Goal: Check status: Check status

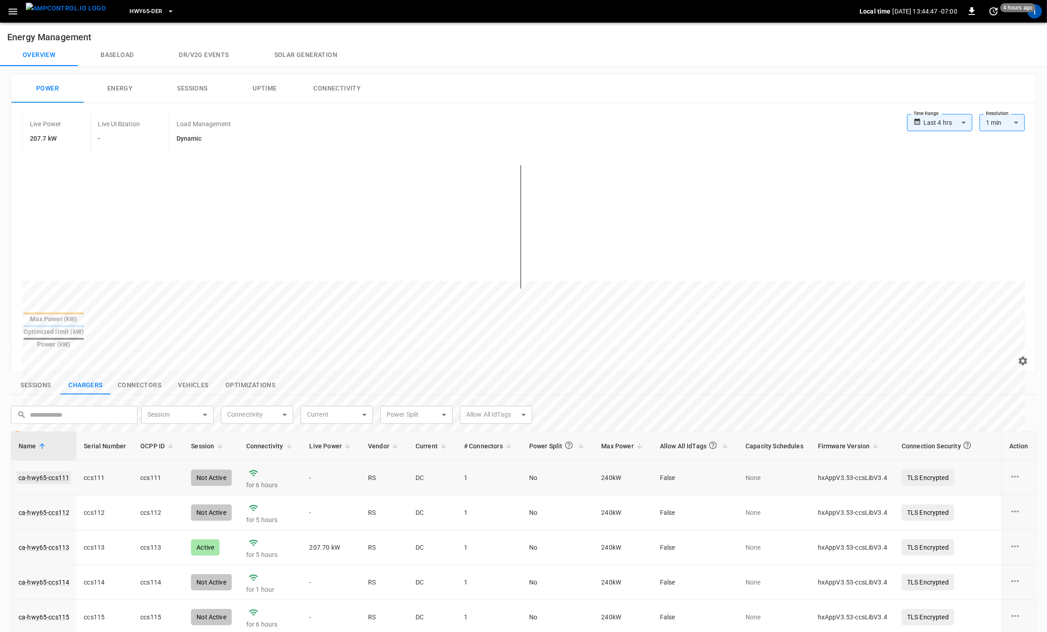
click at [56, 472] on link "ca-hwy65-ccs111" at bounding box center [44, 478] width 54 height 13
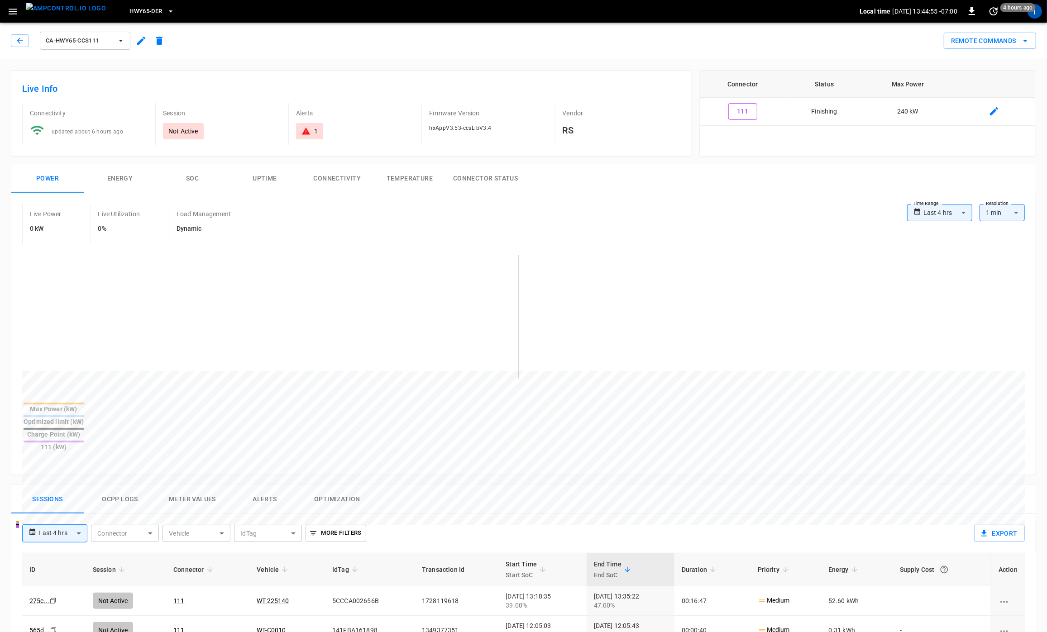
click at [196, 182] on button "SOC" at bounding box center [192, 178] width 72 height 29
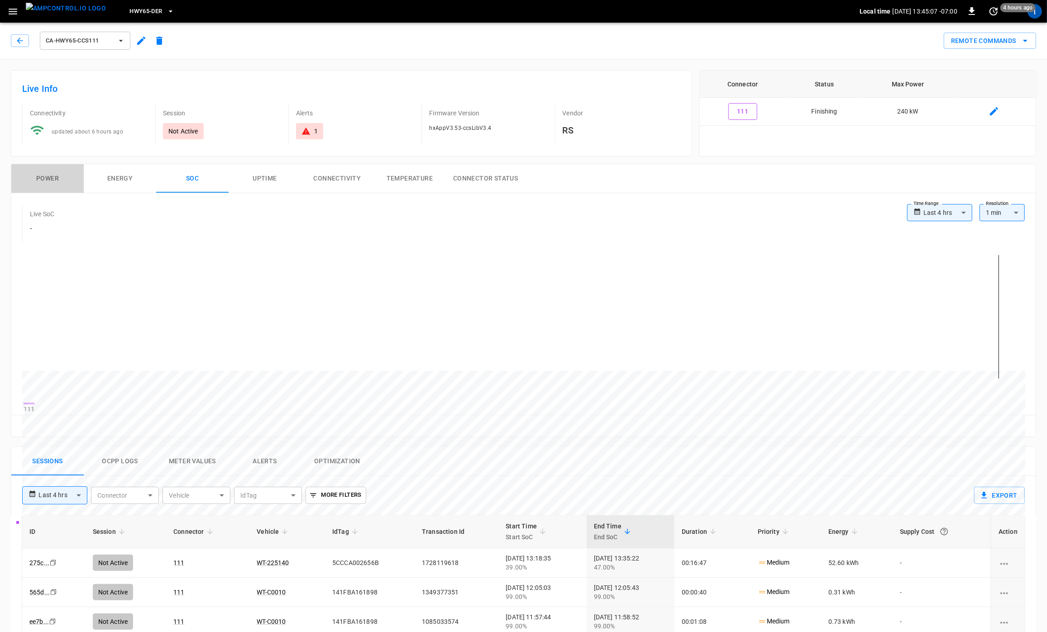
click at [51, 182] on button "Power" at bounding box center [47, 178] width 72 height 29
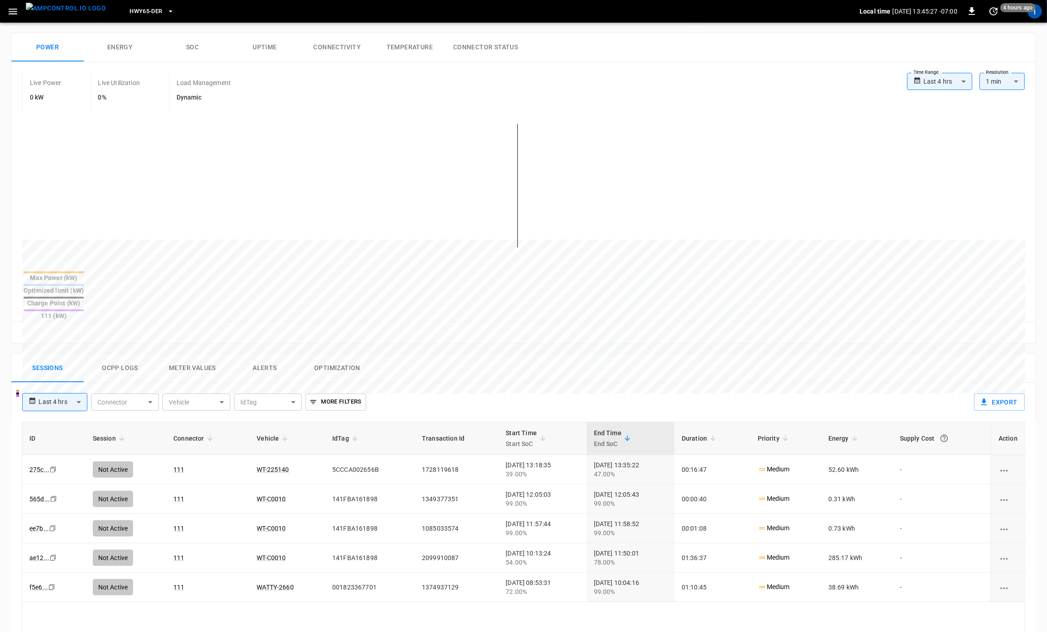
scroll to position [133, 0]
drag, startPoint x: 125, startPoint y: 338, endPoint x: 225, endPoint y: 344, distance: 99.8
click at [127, 353] on button "Ocpp logs" at bounding box center [120, 367] width 72 height 29
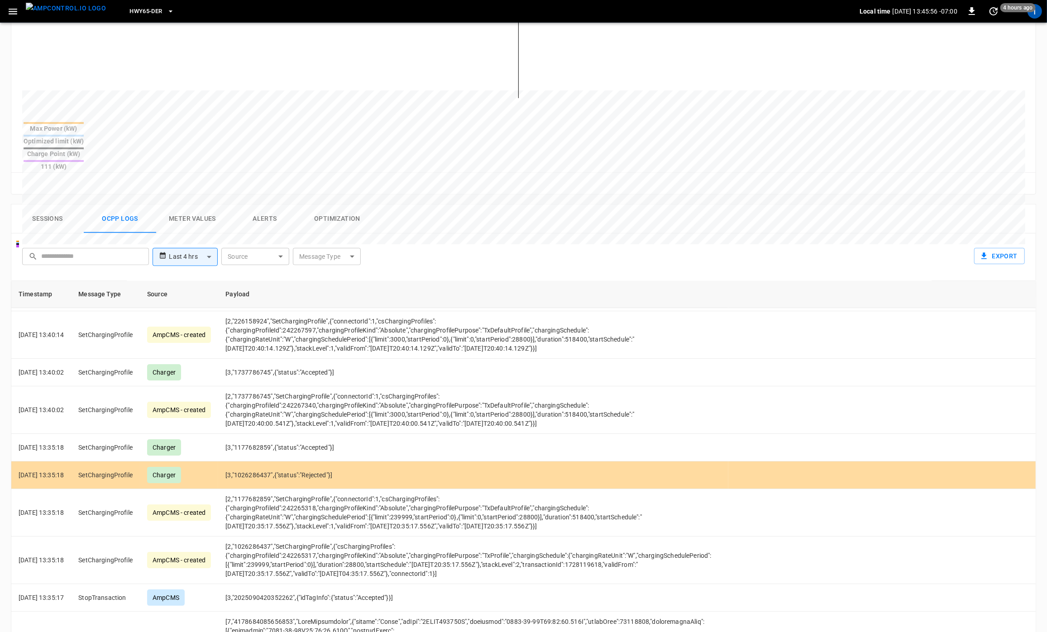
scroll to position [99, 0]
click at [53, 205] on button "Sessions" at bounding box center [47, 219] width 72 height 29
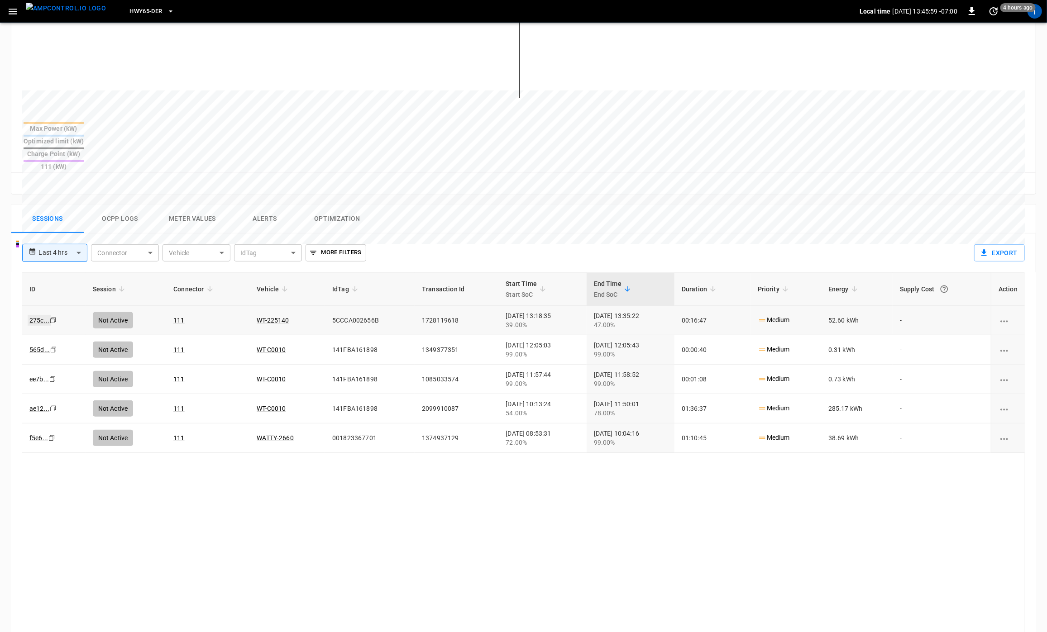
click at [38, 315] on link "275c ..." at bounding box center [40, 320] width 24 height 11
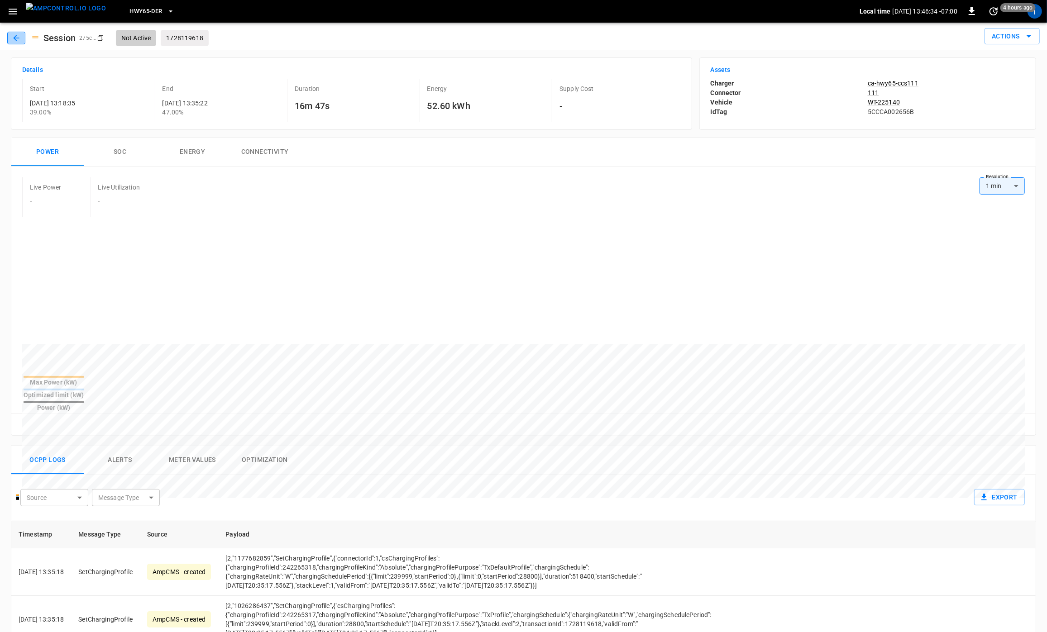
click at [17, 37] on icon "button" at bounding box center [16, 38] width 9 height 9
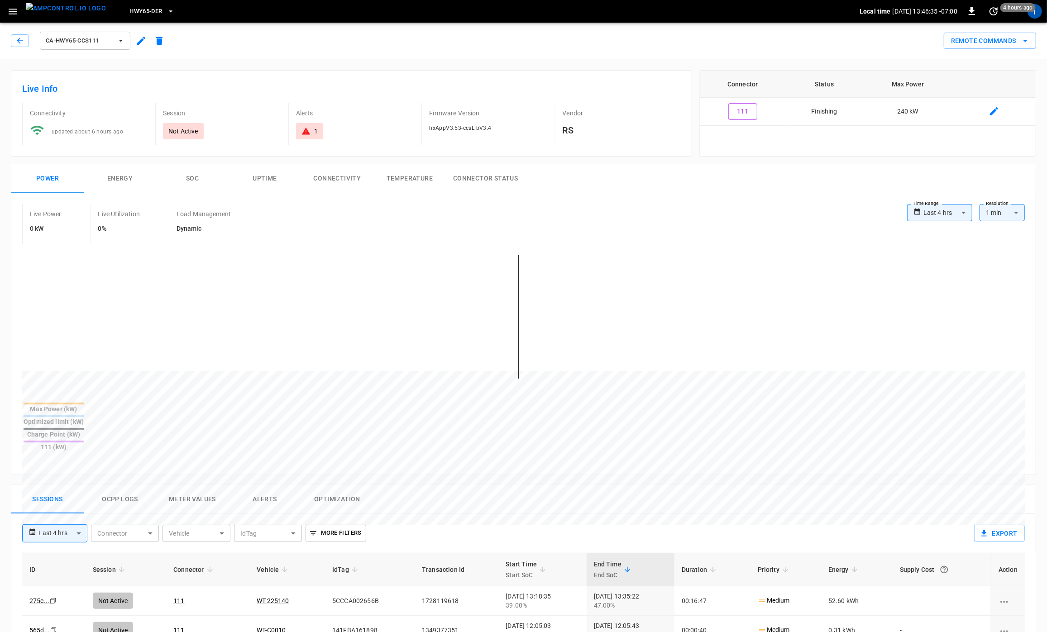
click at [66, 41] on span "ca-hwy65-ccs111" at bounding box center [79, 41] width 67 height 10
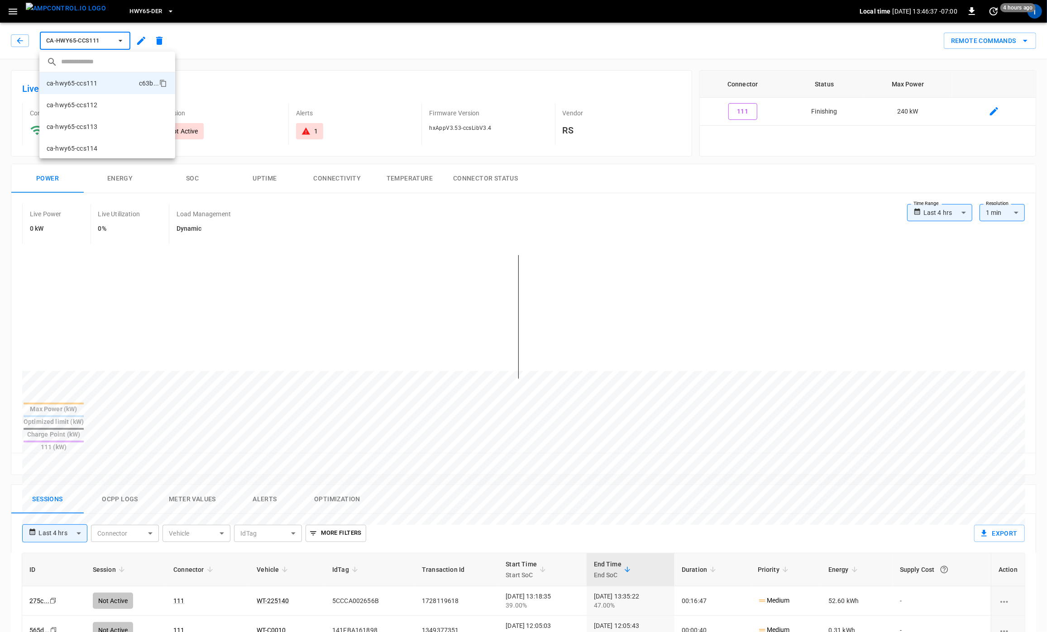
drag, startPoint x: 100, startPoint y: 104, endPoint x: 119, endPoint y: 120, distance: 24.8
click at [101, 105] on li "ca-hwy65-ccs112 8e8a ..." at bounding box center [107, 105] width 136 height 22
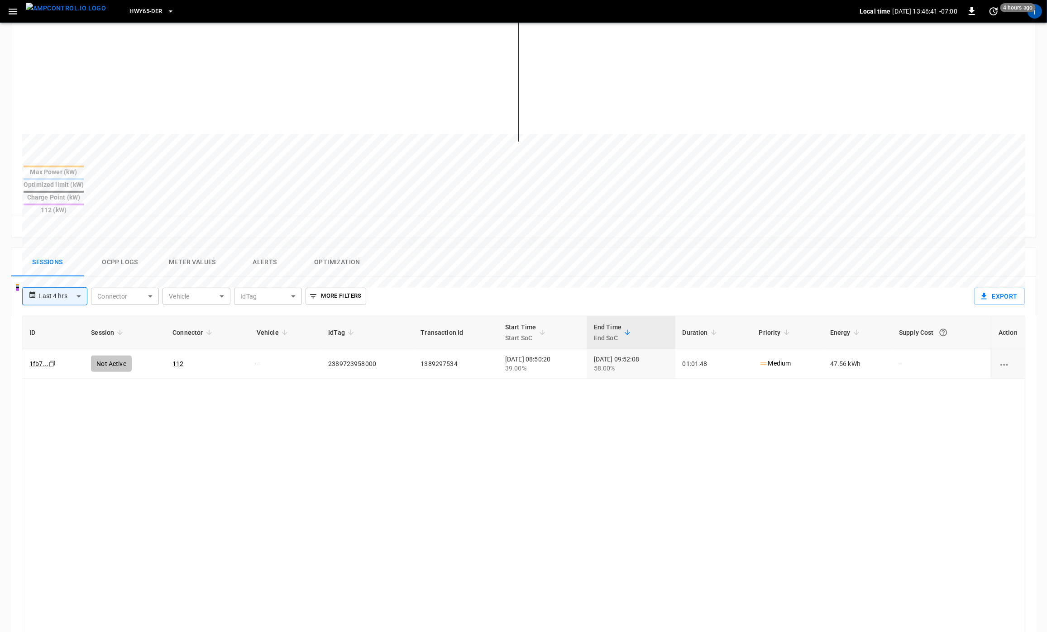
scroll to position [234, 0]
click at [34, 362] on link "1fb7 ..." at bounding box center [39, 367] width 23 height 11
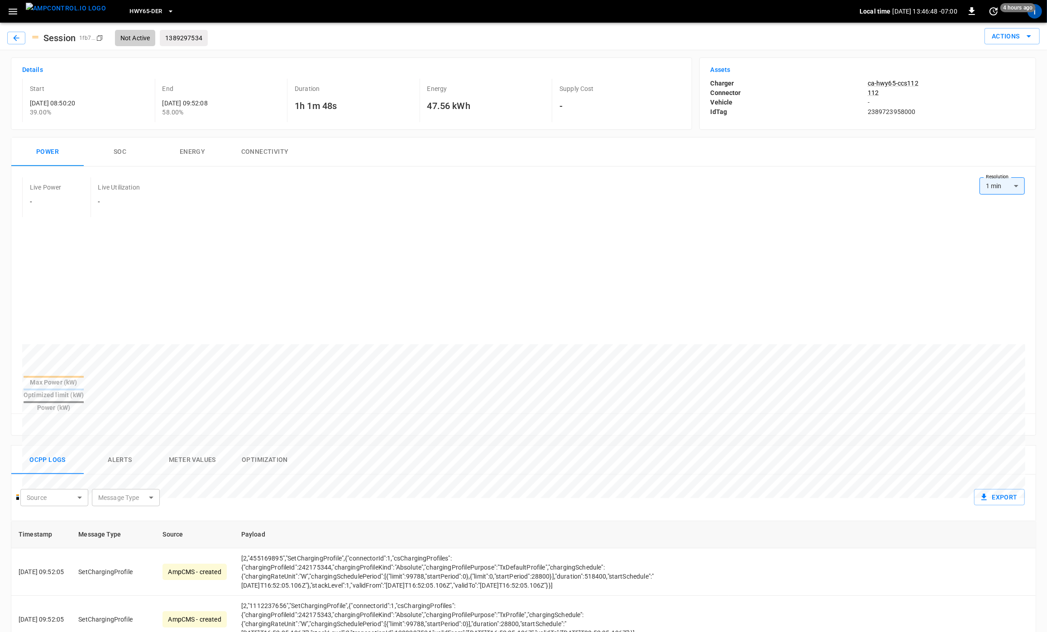
click at [114, 154] on button "SOC" at bounding box center [120, 152] width 72 height 29
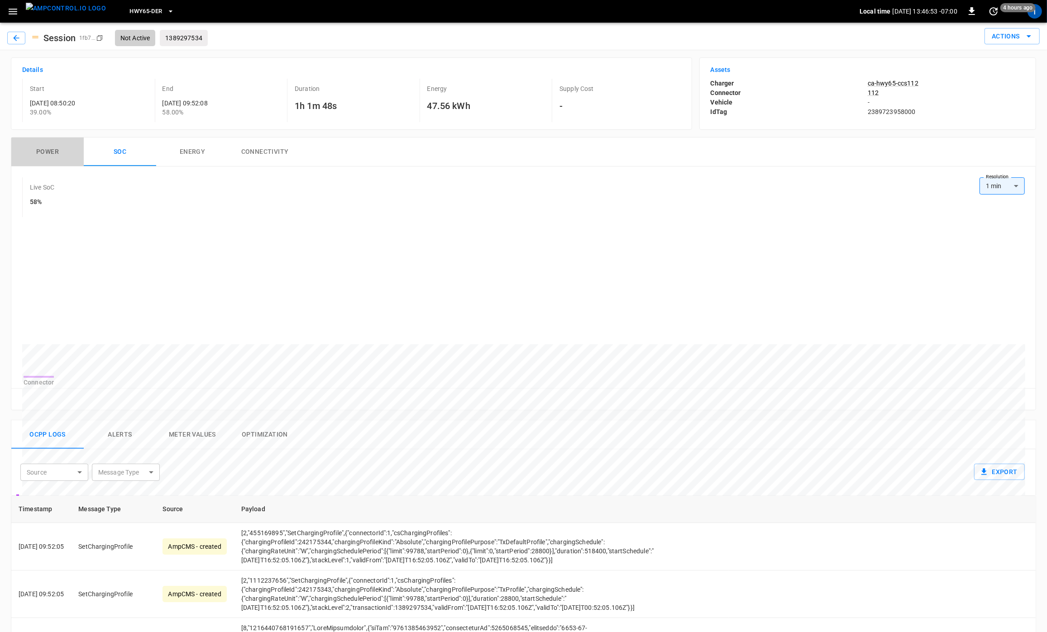
drag, startPoint x: 49, startPoint y: 151, endPoint x: 69, endPoint y: 163, distance: 23.4
click at [50, 151] on button "Power" at bounding box center [47, 152] width 72 height 29
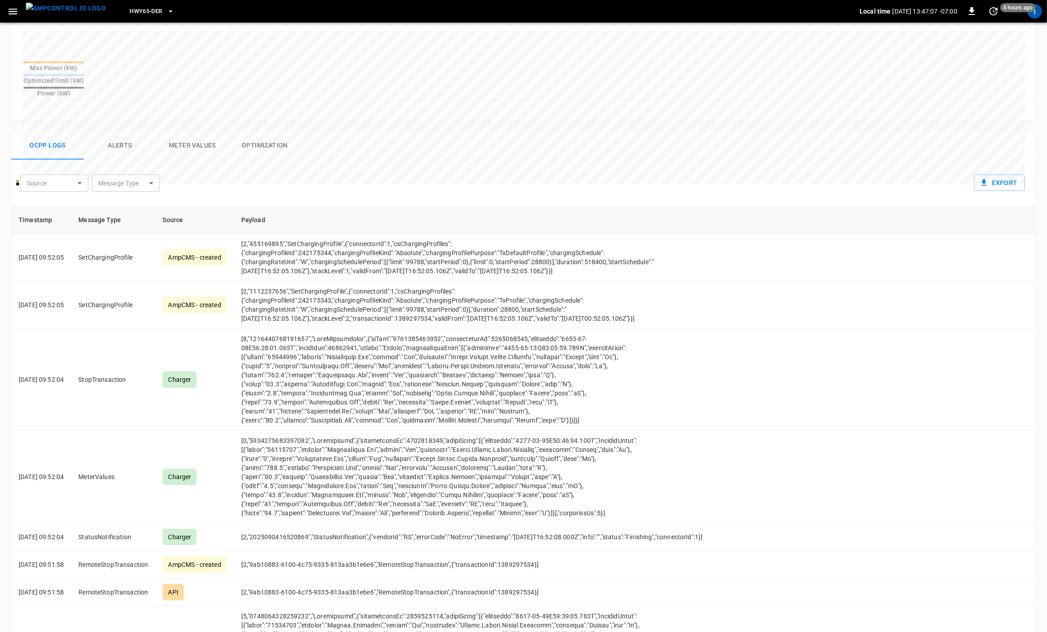
scroll to position [315, 0]
click at [147, 169] on body "HWY65-DER Local time [DATE] 13:47:07 -07:00 0 4 hours ago I Session 1fb7 ... Co…" at bounding box center [523, 184] width 1047 height 999
drag, startPoint x: 143, startPoint y: 183, endPoint x: 148, endPoint y: 186, distance: 5.3
click at [143, 183] on li "Authorize" at bounding box center [126, 187] width 118 height 24
type input "*********"
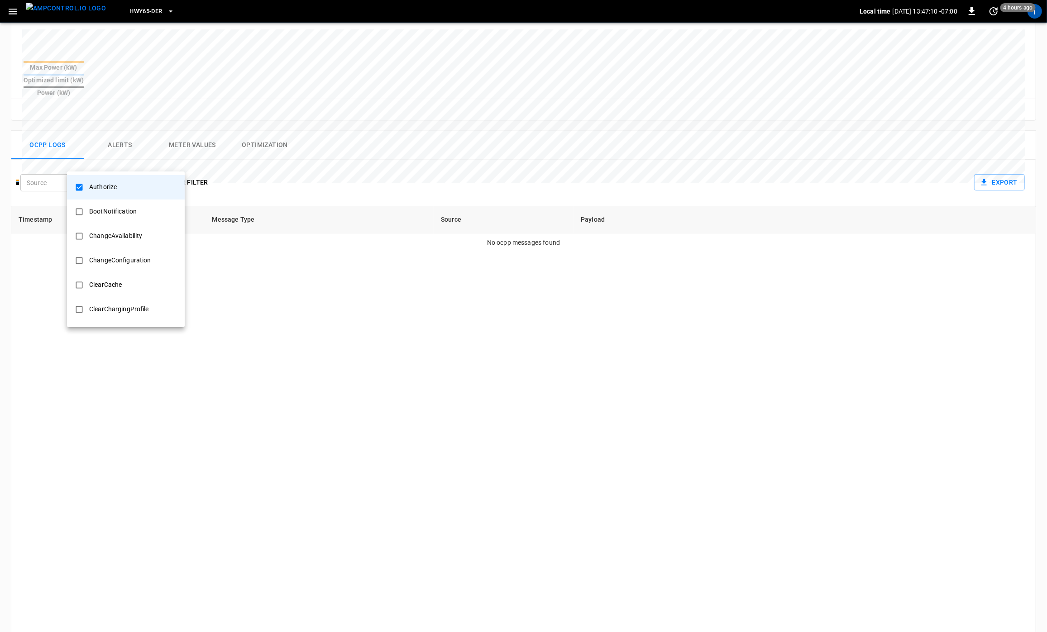
click at [333, 156] on div at bounding box center [523, 316] width 1047 height 632
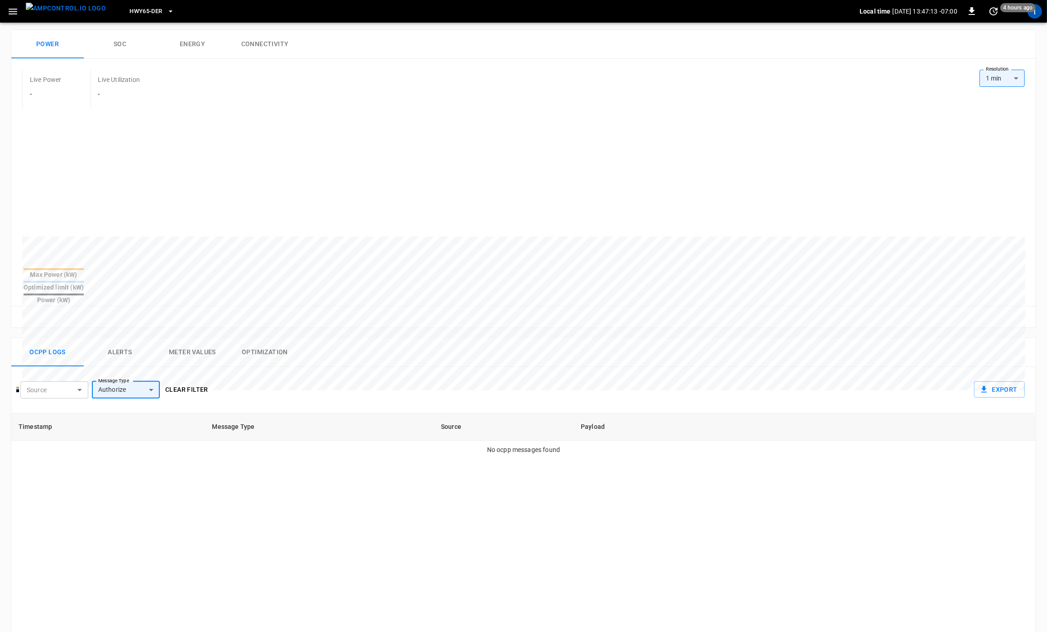
scroll to position [0, 0]
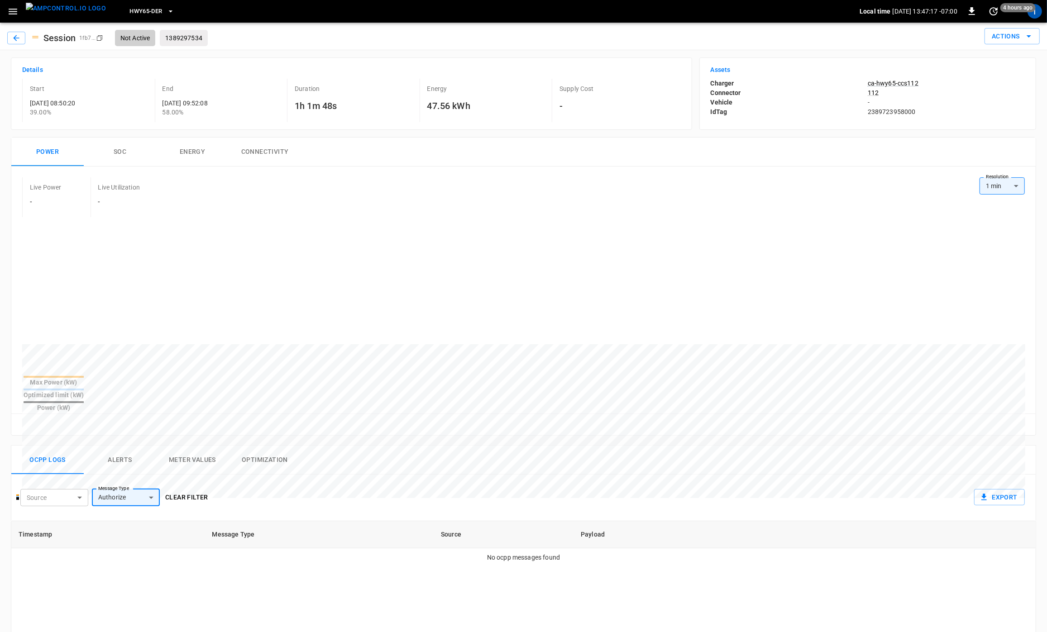
click at [896, 84] on p "ca-hwy65-ccs112" at bounding box center [946, 83] width 157 height 9
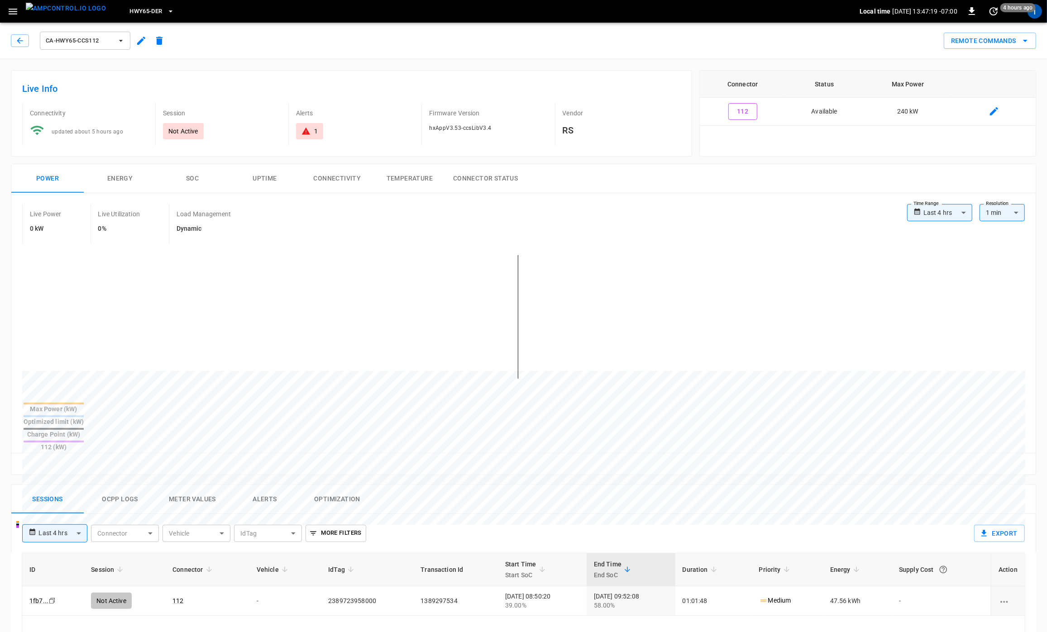
click at [135, 485] on button "Ocpp logs" at bounding box center [120, 499] width 72 height 29
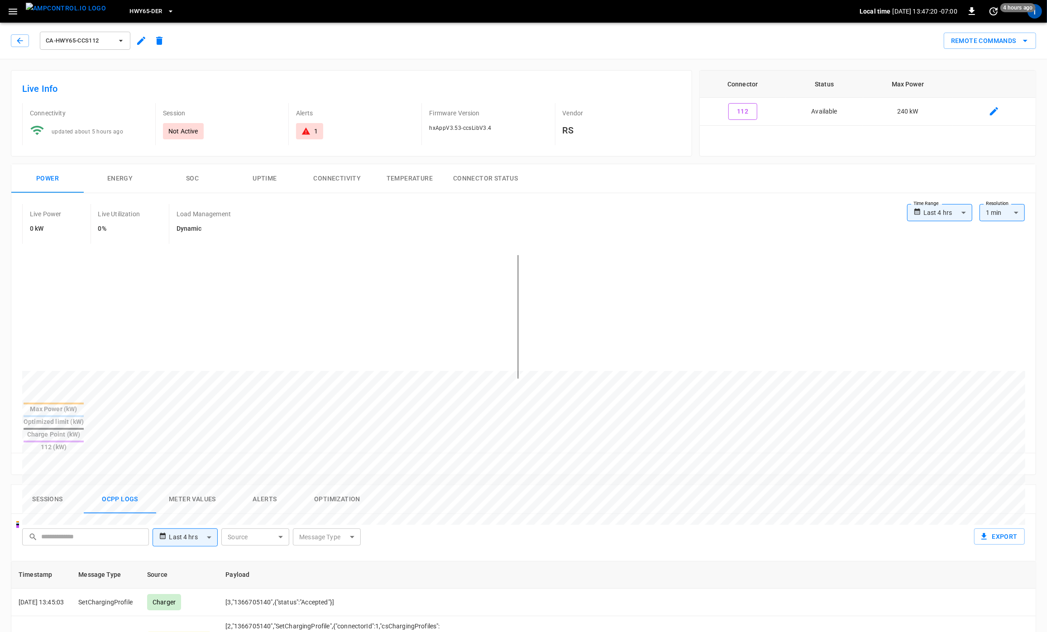
click at [326, 509] on body "**********" at bounding box center [523, 519] width 1047 height 1039
click at [325, 490] on li "Authorize" at bounding box center [327, 485] width 118 height 24
type input "*********"
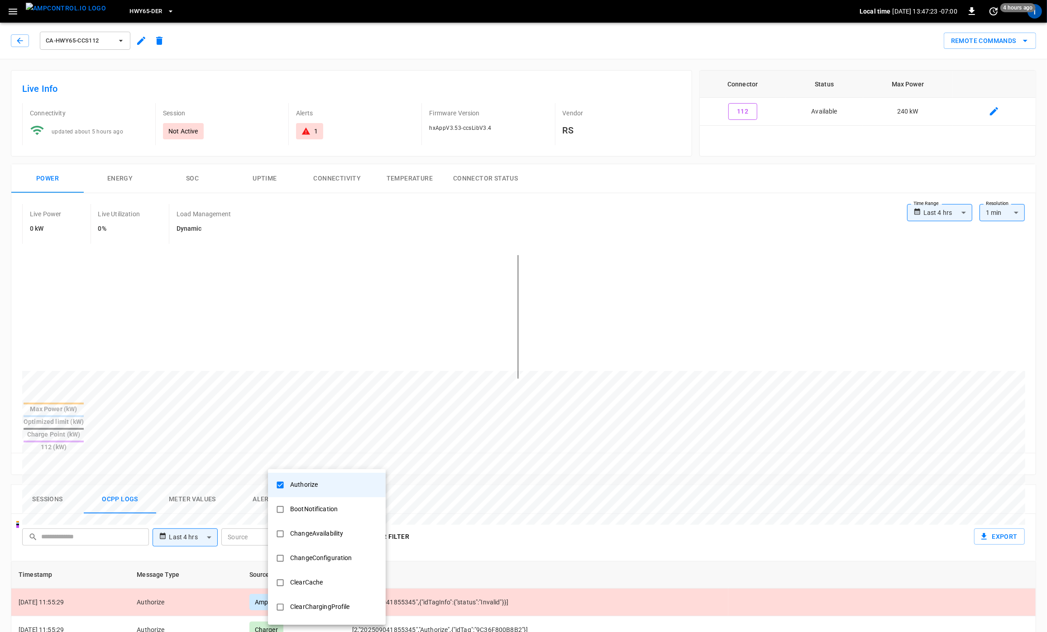
click at [580, 482] on div at bounding box center [523, 316] width 1047 height 632
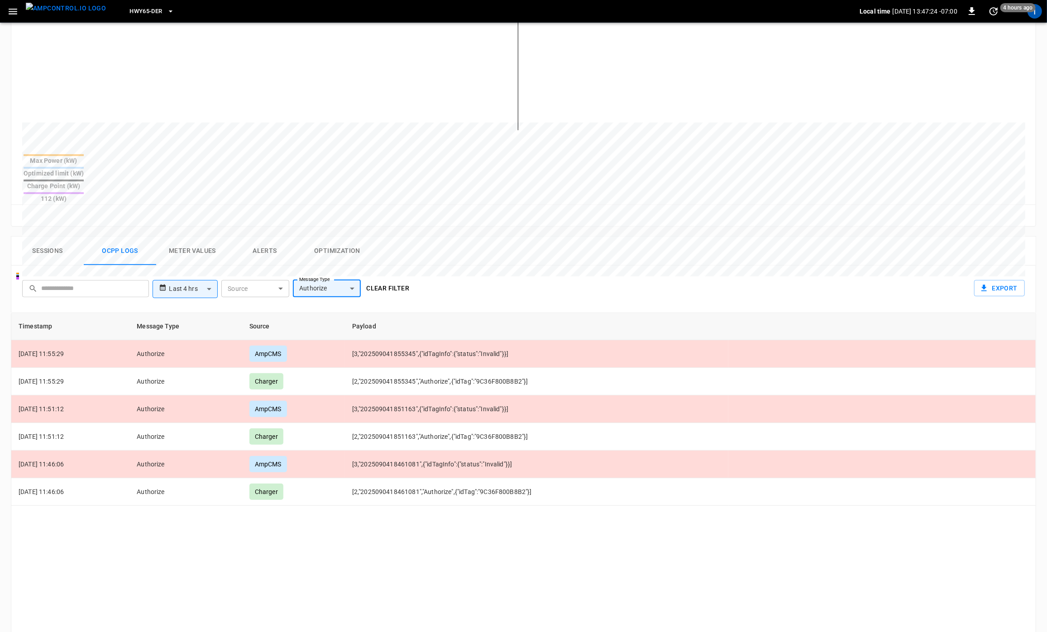
scroll to position [290, 0]
